Goal: Task Accomplishment & Management: Use online tool/utility

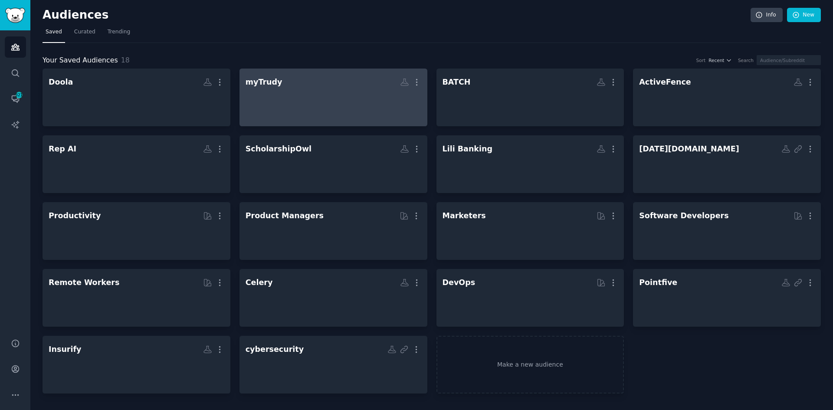
click at [336, 101] on div at bounding box center [333, 105] width 176 height 30
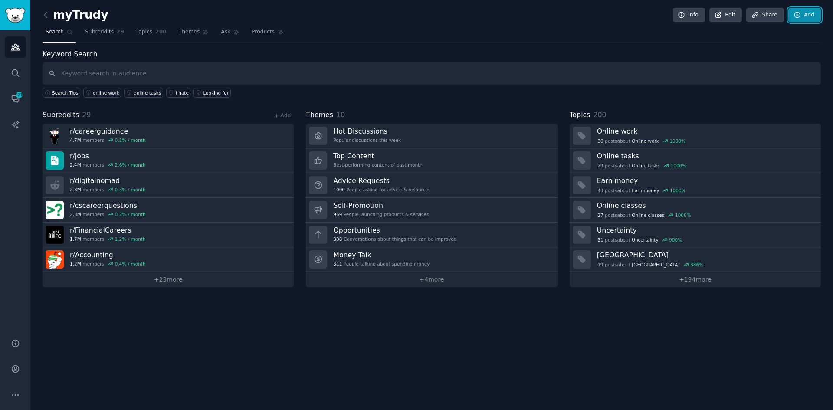
click at [800, 14] on icon at bounding box center [797, 15] width 6 height 6
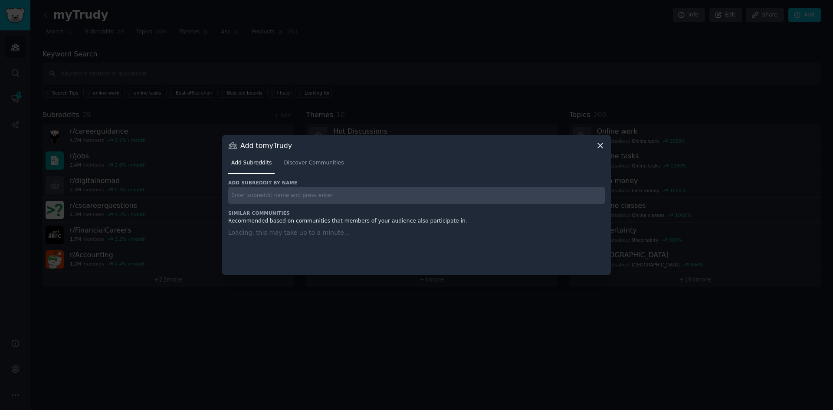
click at [284, 197] on input "text" at bounding box center [416, 195] width 376 height 17
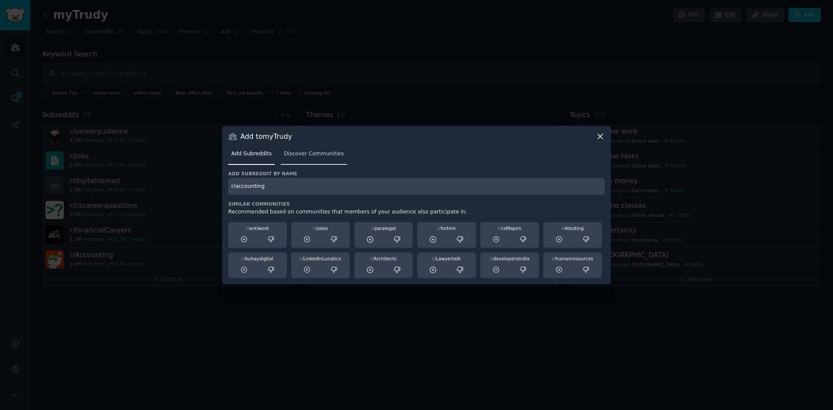
type input "r/accounting"
click at [307, 150] on span "Discover Communities" at bounding box center [314, 154] width 60 height 8
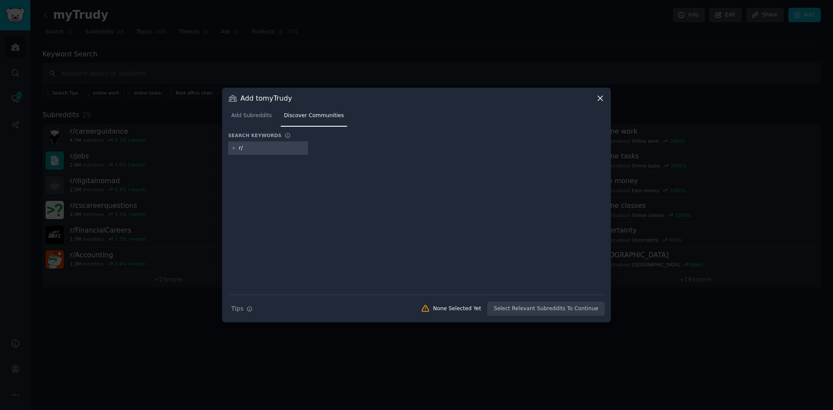
type input "r"
click at [238, 150] on div "accounting" at bounding box center [268, 148] width 80 height 14
click at [242, 148] on input "accounting" at bounding box center [272, 148] width 66 height 8
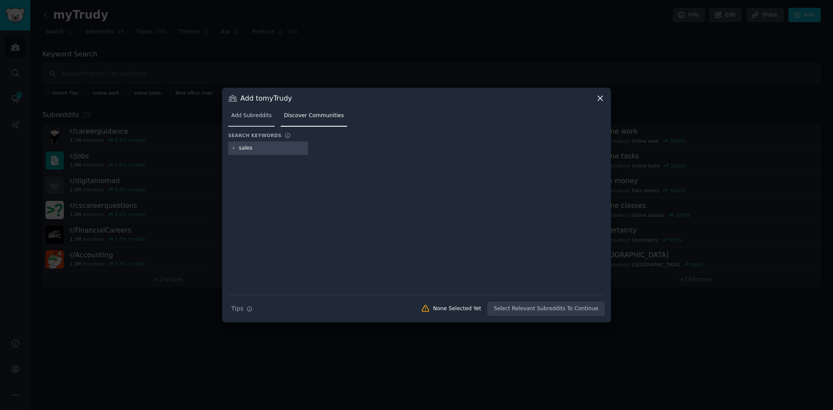
type input "sales"
click at [246, 119] on span "Add Subreddits" at bounding box center [251, 116] width 40 height 8
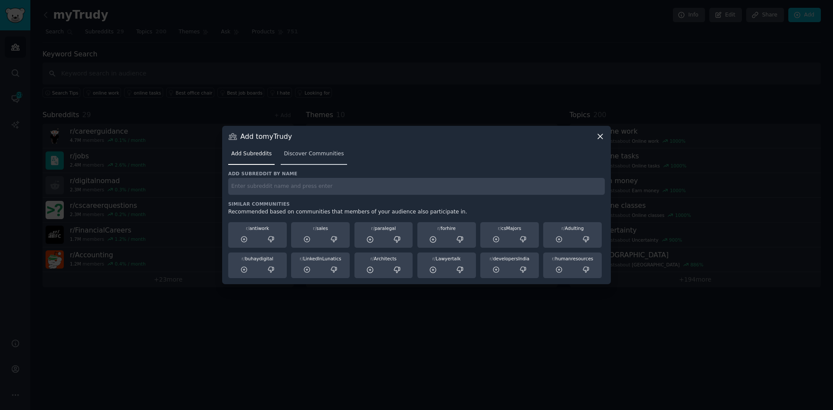
click at [300, 154] on span "Discover Communities" at bounding box center [314, 154] width 60 height 8
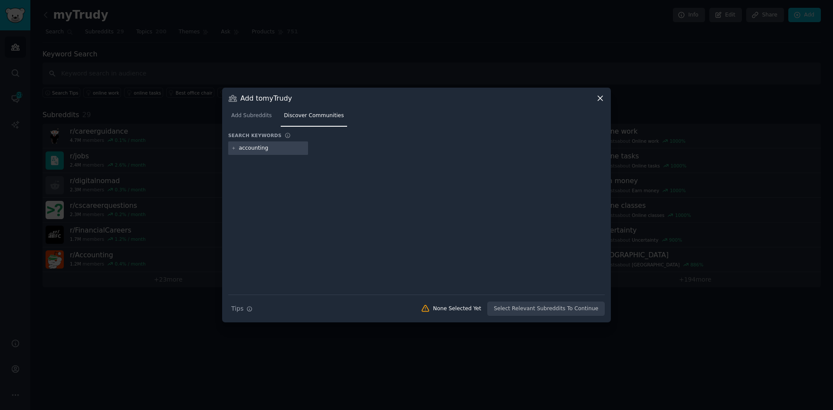
type input "accounting"
click at [594, 99] on div "Add to myTrudy" at bounding box center [416, 98] width 376 height 9
click at [597, 99] on icon at bounding box center [599, 98] width 9 height 9
